Goal: Communication & Community: Answer question/provide support

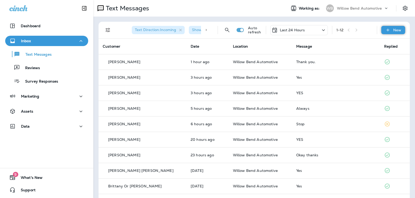
click at [385, 29] on icon at bounding box center [387, 29] width 5 height 5
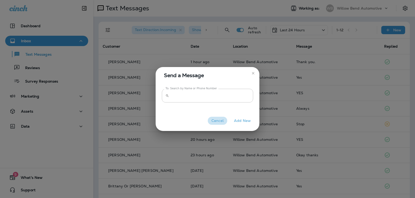
click at [224, 124] on button "Cancel" at bounding box center [217, 121] width 19 height 8
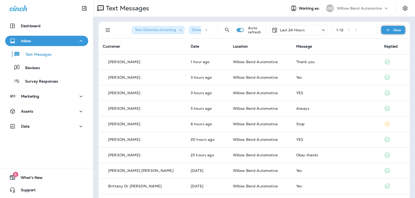
click at [386, 31] on icon at bounding box center [387, 29] width 5 height 5
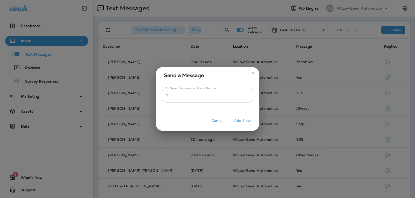
click at [202, 96] on input "To: Search by Name or Phone Number" at bounding box center [212, 96] width 82 height 14
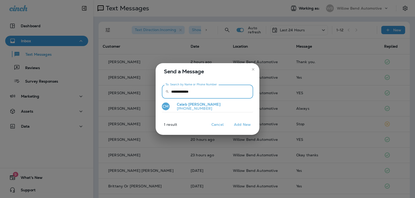
type input "**********"
click at [234, 110] on button "CM [PERSON_NAME] [PHONE_NUMBER]" at bounding box center [207, 107] width 91 height 12
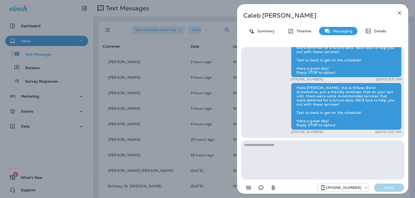
click at [398, 17] on button "button" at bounding box center [399, 13] width 10 height 10
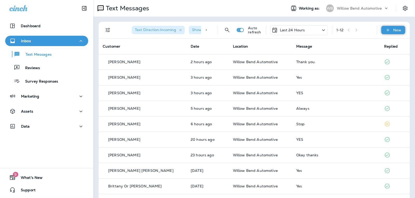
click at [385, 31] on icon at bounding box center [387, 29] width 5 height 5
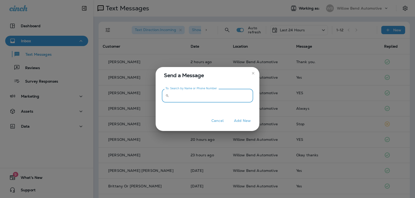
click at [194, 99] on input "To: Search by Name or Phone Number" at bounding box center [212, 96] width 82 height 14
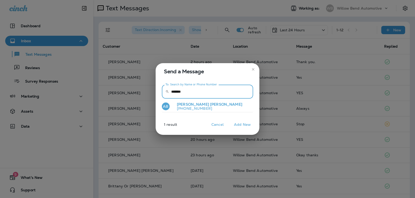
type input "*******"
click at [210, 106] on span "[PERSON_NAME]" at bounding box center [226, 104] width 32 height 5
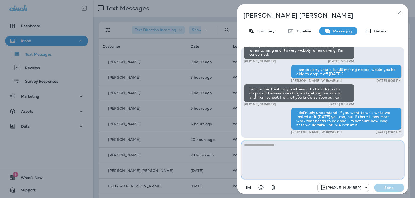
click at [265, 149] on textarea at bounding box center [322, 160] width 163 height 39
paste textarea "**********"
type textarea "**********"
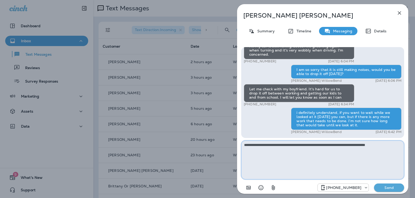
drag, startPoint x: 392, startPoint y: 144, endPoint x: 180, endPoint y: 158, distance: 212.9
click at [180, 158] on div "[PERSON_NAME] Summary Timeline Messaging Details Hey [PERSON_NAME], it’s [PERSO…" at bounding box center [207, 99] width 415 height 198
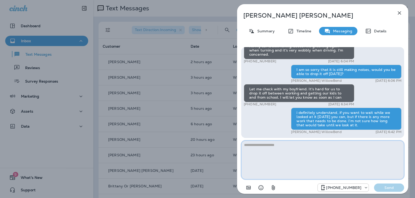
click at [253, 148] on textarea at bounding box center [322, 160] width 163 height 39
paste textarea "**********"
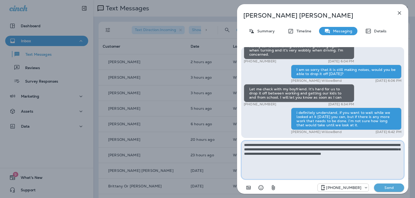
type textarea "**********"
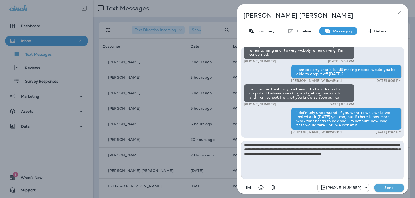
click at [385, 188] on p "Send" at bounding box center [389, 188] width 22 height 5
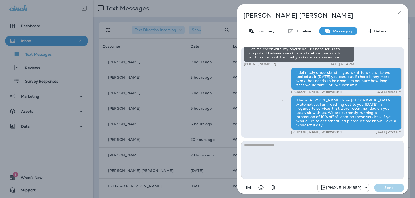
click at [399, 11] on icon "button" at bounding box center [399, 13] width 6 height 6
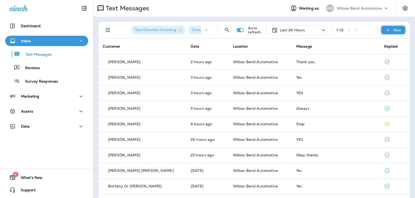
click at [396, 27] on div "New" at bounding box center [393, 30] width 24 height 8
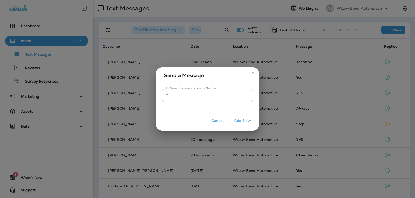
click at [236, 101] on input "To: Search by Name or Phone Number" at bounding box center [212, 96] width 82 height 14
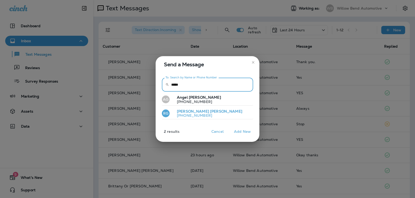
type input "*****"
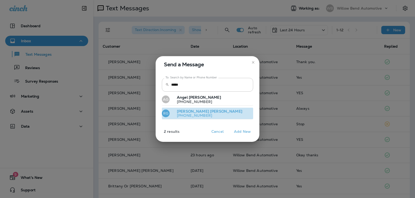
click at [191, 114] on p "[PHONE_NUMBER]" at bounding box center [208, 116] width 70 height 4
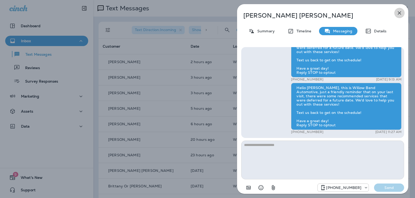
click at [399, 11] on icon "button" at bounding box center [399, 13] width 6 height 6
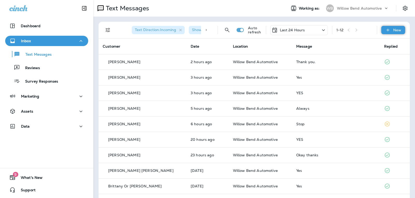
click at [388, 29] on div "New" at bounding box center [393, 30] width 24 height 8
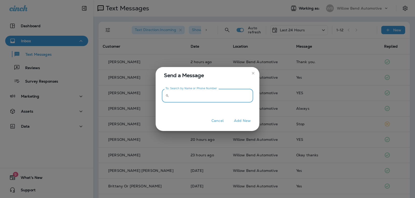
click at [236, 98] on input "To: Search by Name or Phone Number" at bounding box center [212, 96] width 82 height 14
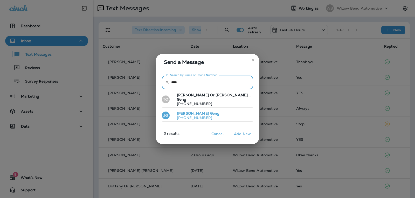
type input "****"
click at [212, 112] on button "[PERSON_NAME] [PHONE_NUMBER]" at bounding box center [207, 116] width 91 height 12
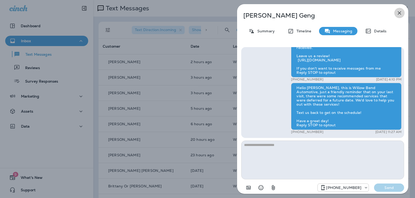
click at [398, 16] on icon "button" at bounding box center [399, 13] width 6 height 6
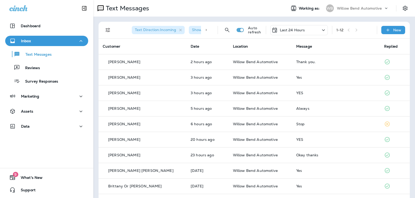
click at [302, 29] on div "Last 24 Hours" at bounding box center [299, 30] width 58 height 10
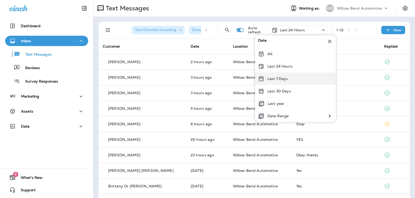
click at [285, 79] on p "Last 7 Days" at bounding box center [277, 79] width 20 height 4
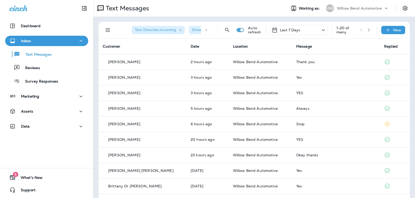
click at [299, 31] on div "Last 7 Days" at bounding box center [299, 30] width 58 height 10
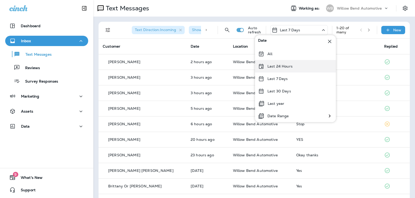
click at [294, 67] on div "Last 24 Hours" at bounding box center [295, 66] width 81 height 12
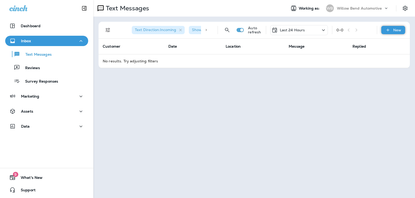
click at [397, 31] on p "New" at bounding box center [397, 30] width 8 height 4
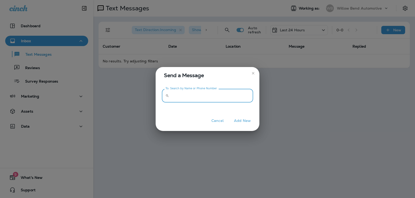
click at [246, 99] on input "To: Search by Name or Phone Number" at bounding box center [212, 96] width 82 height 14
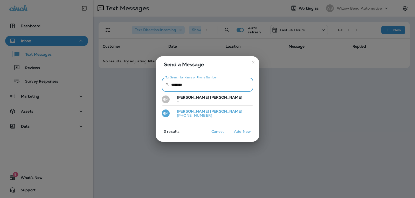
type input "********"
click at [225, 112] on button "RM [PERSON_NAME] [PHONE_NUMBER]" at bounding box center [207, 114] width 91 height 12
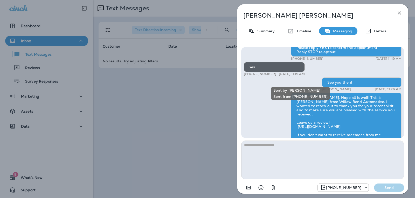
scroll to position [-26, 0]
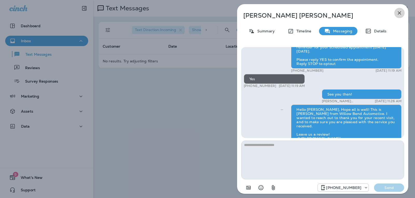
click at [401, 13] on icon "button" at bounding box center [399, 13] width 6 height 6
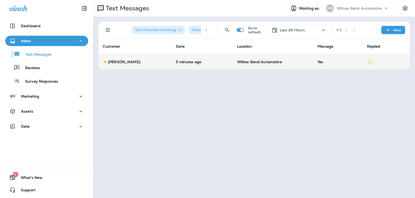
click at [317, 63] on div "Yes" at bounding box center [337, 62] width 41 height 4
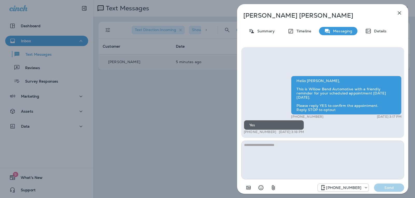
click at [257, 155] on textarea at bounding box center [322, 160] width 163 height 39
drag, startPoint x: 257, startPoint y: 153, endPoint x: 252, endPoint y: 134, distance: 18.9
click at [257, 152] on textarea at bounding box center [322, 160] width 163 height 39
type textarea "**********"
click at [390, 186] on p "Send" at bounding box center [389, 188] width 22 height 5
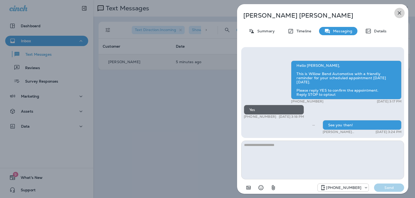
click at [399, 15] on icon "button" at bounding box center [399, 13] width 6 height 6
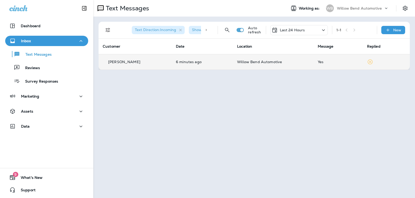
drag, startPoint x: 294, startPoint y: 29, endPoint x: 294, endPoint y: 34, distance: 4.9
click at [294, 30] on p "Last 24 Hours" at bounding box center [292, 30] width 25 height 4
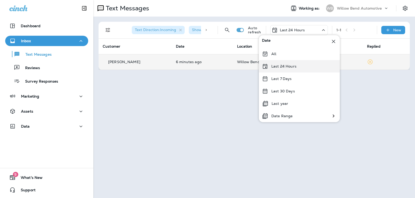
click at [278, 65] on p "Last 24 Hours" at bounding box center [283, 66] width 25 height 4
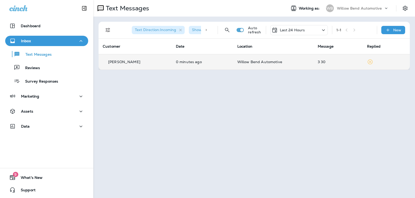
click at [314, 59] on td "3 30" at bounding box center [338, 62] width 49 height 16
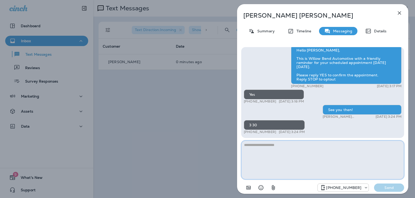
click at [297, 150] on textarea at bounding box center [322, 160] width 163 height 39
type textarea "**********"
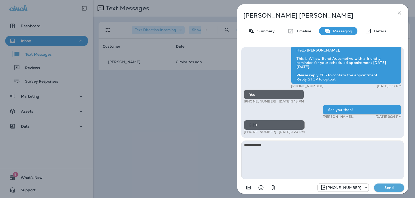
click at [402, 194] on div "**********" at bounding box center [322, 120] width 171 height 154
click at [401, 189] on button "Send" at bounding box center [389, 188] width 30 height 8
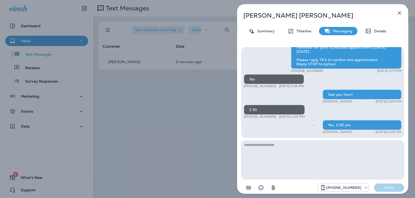
click at [400, 11] on icon "button" at bounding box center [399, 13] width 6 height 6
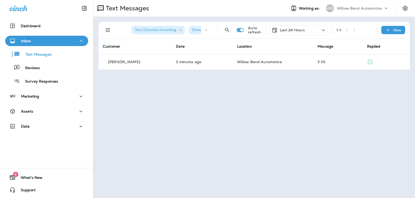
click at [294, 33] on div "Last 24 Hours" at bounding box center [288, 30] width 33 height 6
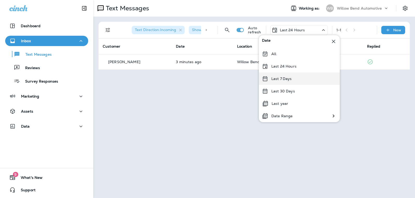
click at [289, 80] on p "Last 7 Days" at bounding box center [281, 79] width 20 height 4
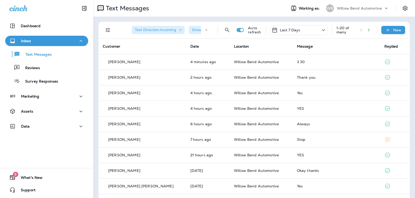
click at [294, 30] on p "Last 7 Days" at bounding box center [290, 30] width 20 height 4
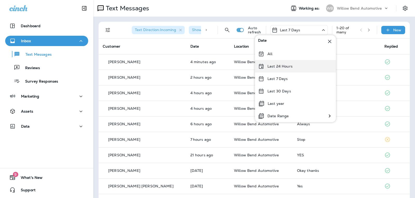
click at [280, 64] on p "Last 24 Hours" at bounding box center [279, 66] width 25 height 4
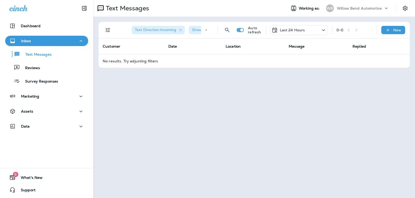
click at [302, 29] on p "Last 24 Hours" at bounding box center [292, 30] width 25 height 4
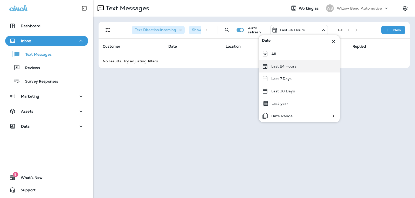
click at [278, 68] on p "Last 24 Hours" at bounding box center [283, 66] width 25 height 4
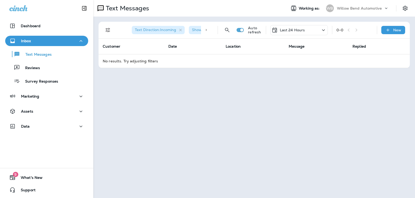
click at [302, 30] on p "Last 24 Hours" at bounding box center [292, 30] width 25 height 4
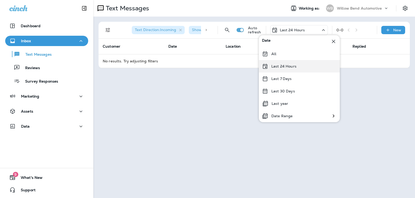
click at [293, 63] on div "Last 24 Hours" at bounding box center [299, 66] width 81 height 12
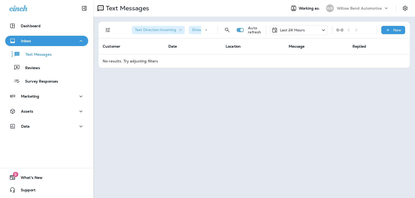
click at [295, 26] on div "Last 24 Hours" at bounding box center [299, 30] width 58 height 10
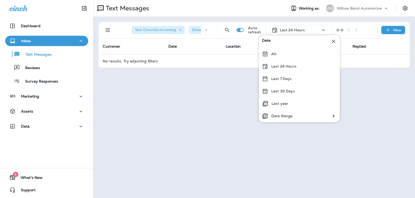
click at [259, 8] on div "Text Messages" at bounding box center [187, 8] width 189 height 10
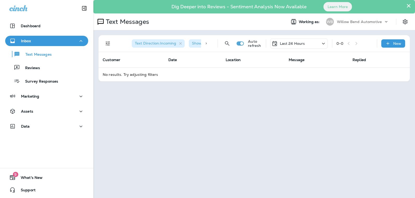
click at [412, 5] on div "Dig Deeper into Reviews - Sentiment Analysis Now Available Learn More" at bounding box center [254, 6] width 316 height 11
click at [408, 4] on button "×" at bounding box center [408, 6] width 5 height 8
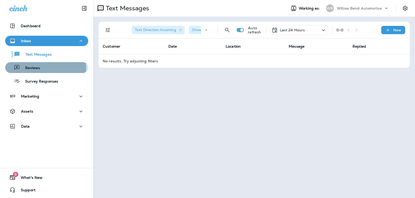
click at [34, 67] on p "Reviews" at bounding box center [30, 68] width 20 height 5
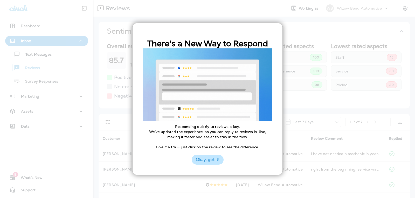
click at [209, 160] on button "Okay, got it!" at bounding box center [208, 160] width 32 height 10
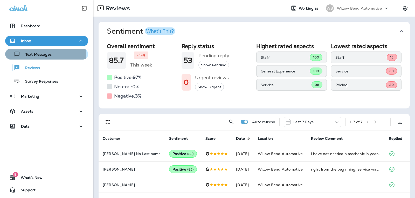
click at [40, 55] on p "Text Messages" at bounding box center [35, 54] width 31 height 5
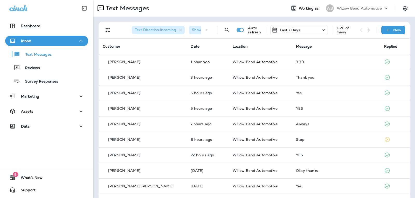
click at [292, 34] on div "Last 7 Days" at bounding box center [299, 30] width 58 height 10
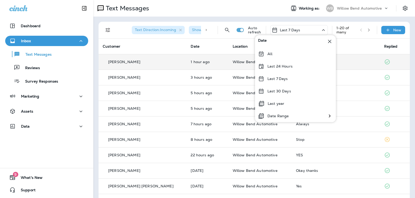
click at [276, 66] on p "Last 24 Hours" at bounding box center [279, 66] width 25 height 4
